Goal: Book appointment/travel/reservation

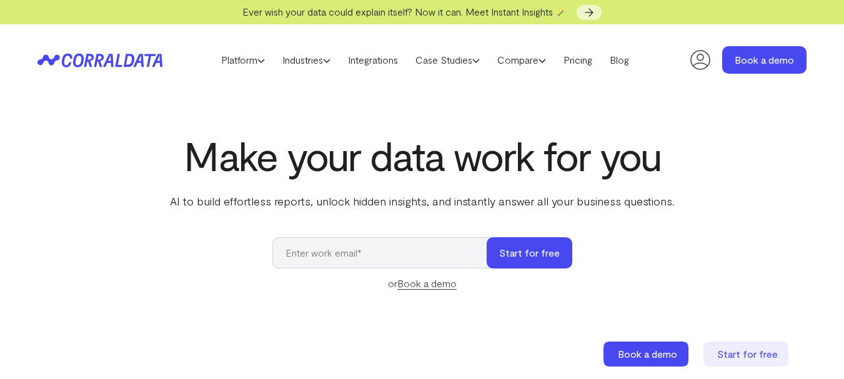
click at [160, 60] on icon at bounding box center [157, 60] width 11 height 13
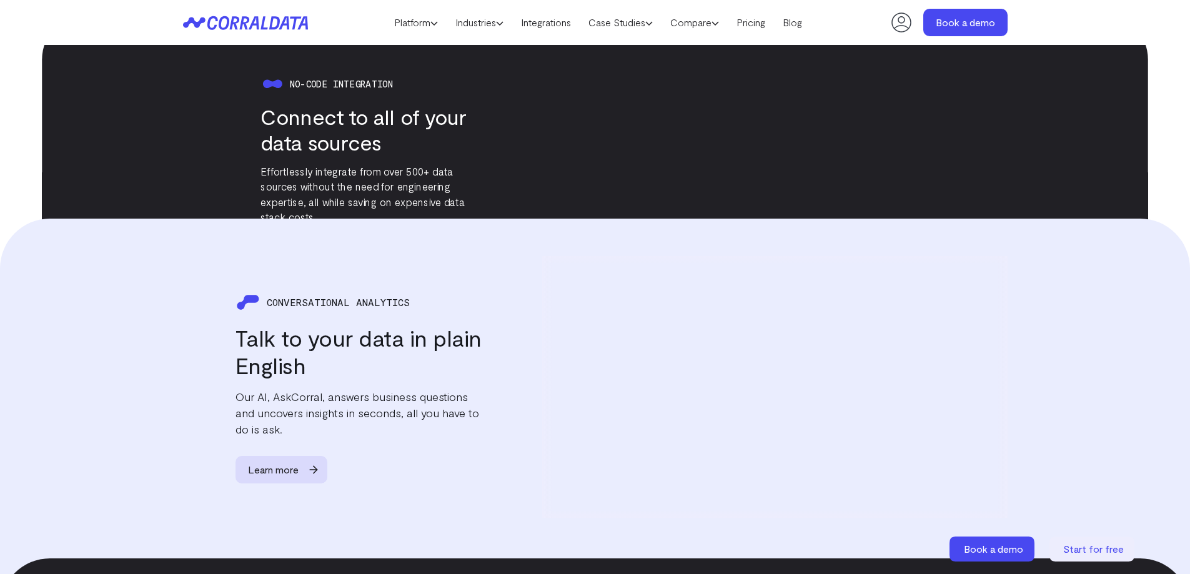
scroll to position [1349, 0]
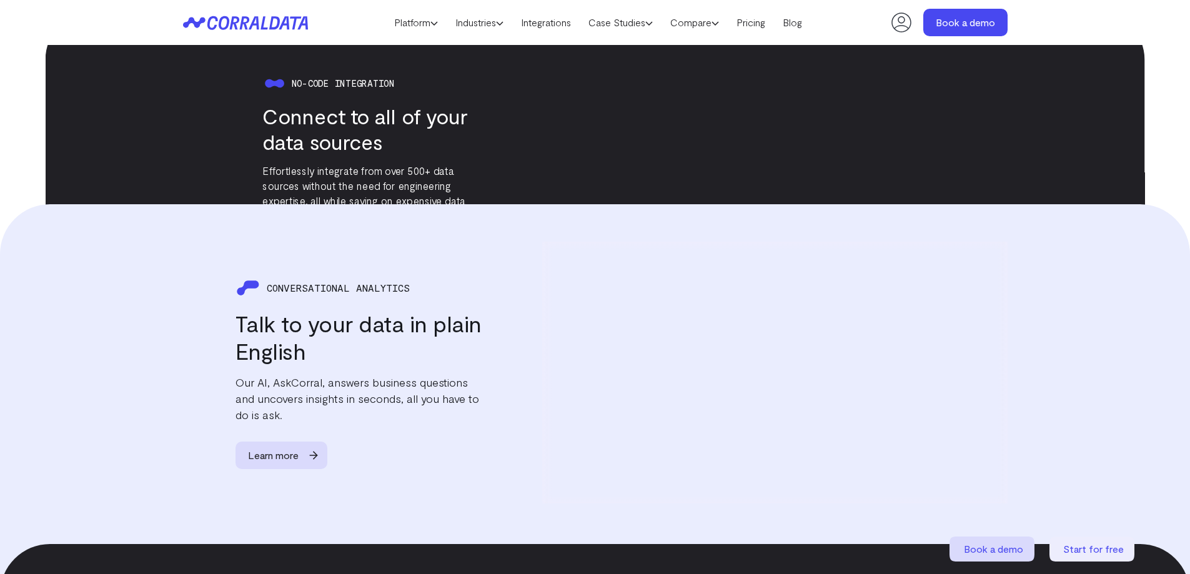
click at [844, 379] on span "Book a demo" at bounding box center [993, 549] width 59 height 12
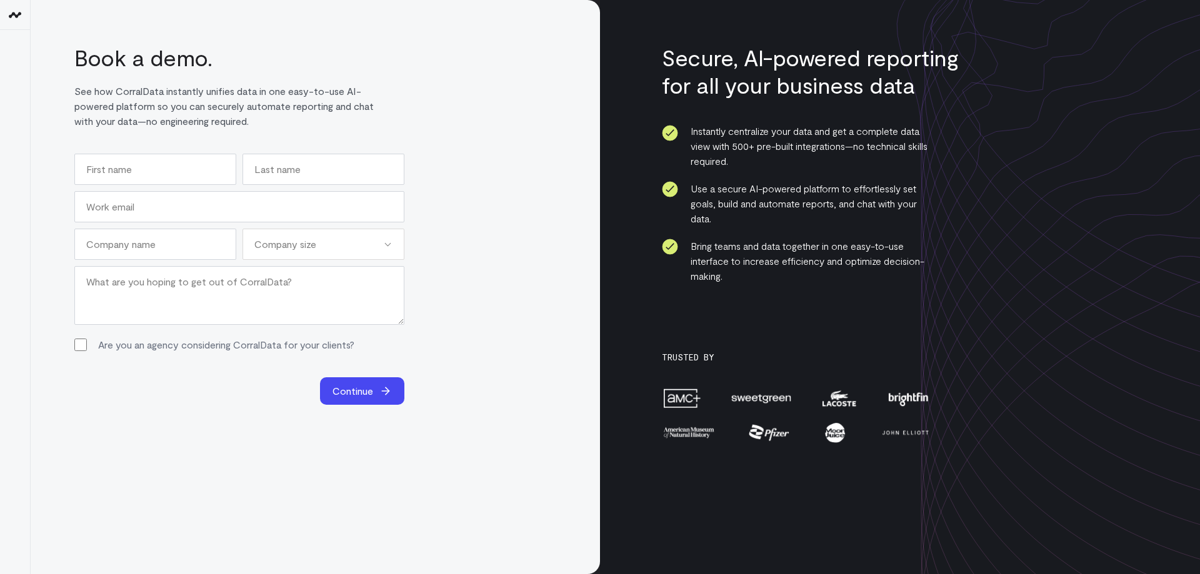
click at [7, 9] on icon at bounding box center [14, 14] width 15 height 15
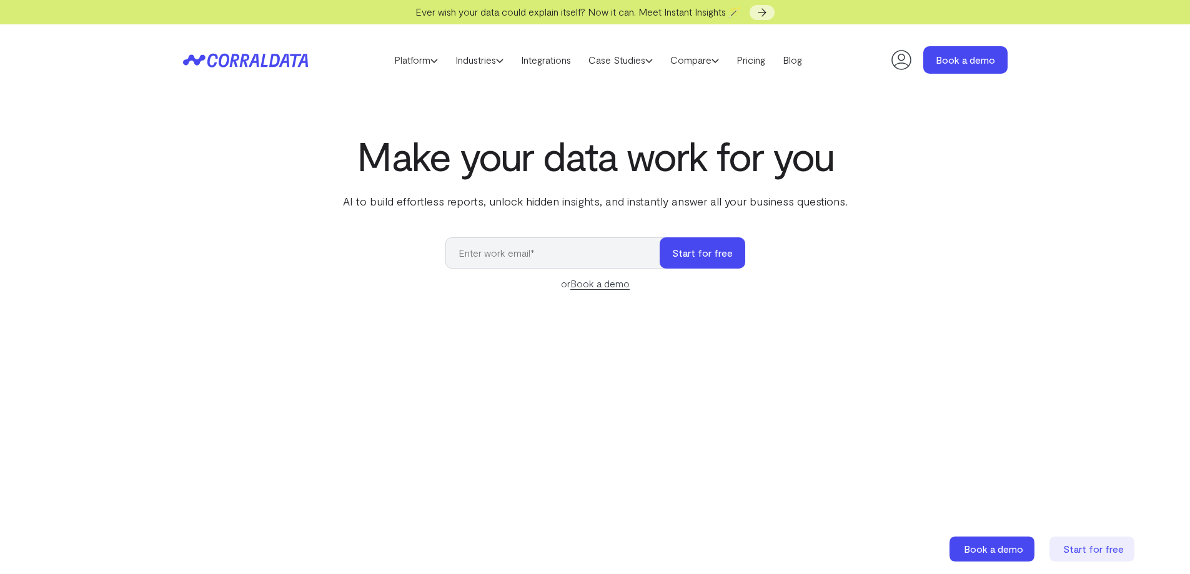
click at [908, 60] on icon at bounding box center [901, 59] width 25 height 25
